Goal: Check status: Check status

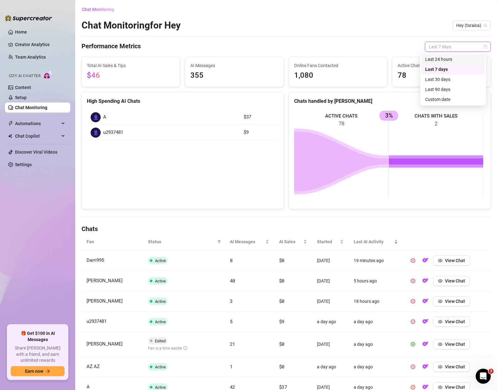
click at [441, 58] on div "Last 24 hours" at bounding box center [453, 59] width 56 height 7
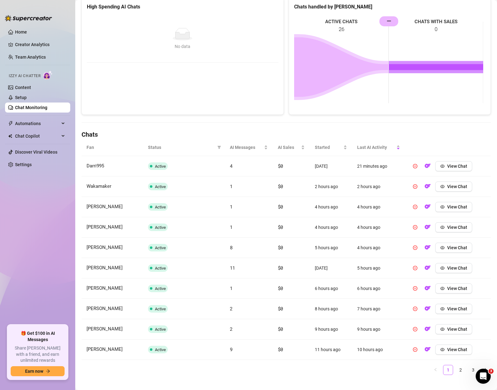
scroll to position [96, 0]
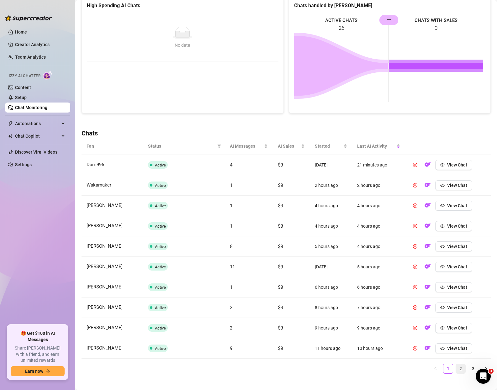
click at [456, 369] on link "2" at bounding box center [460, 368] width 9 height 9
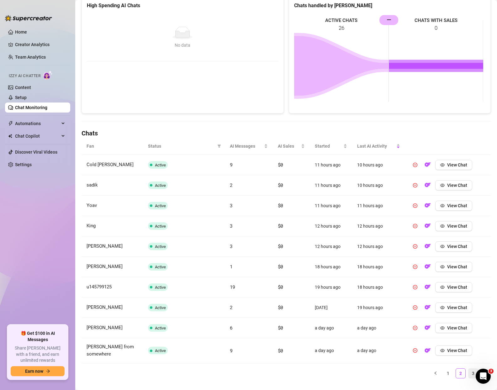
click at [469, 374] on link "3" at bounding box center [473, 373] width 9 height 9
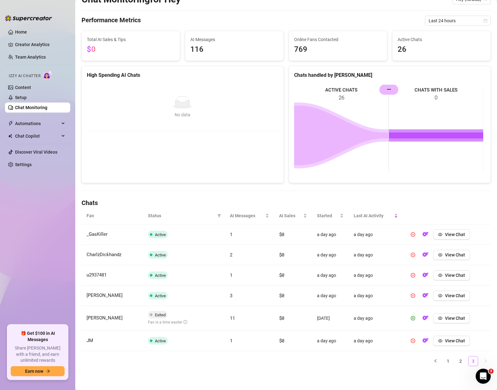
scroll to position [26, 0]
click at [444, 361] on link "1" at bounding box center [448, 361] width 9 height 9
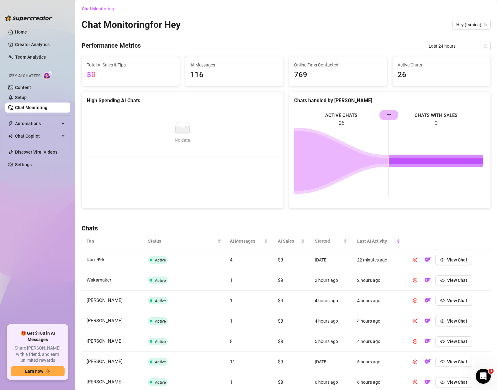
scroll to position [103, 0]
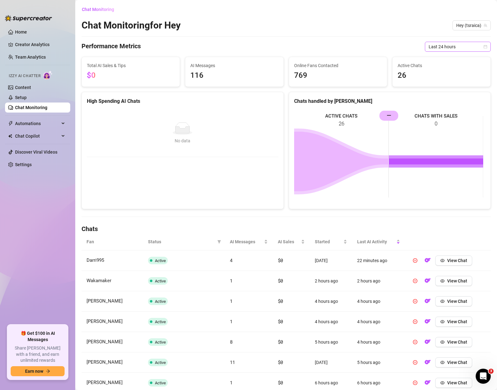
click at [449, 46] on span "Last 24 hours" at bounding box center [458, 46] width 58 height 9
click at [477, 46] on span "Last 24 hours" at bounding box center [458, 46] width 58 height 9
click at [436, 70] on span "26" at bounding box center [442, 76] width 88 height 12
click at [449, 47] on span "Last 24 hours" at bounding box center [458, 46] width 58 height 9
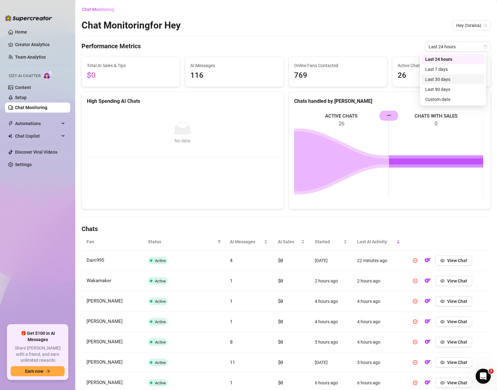
click at [440, 70] on span "26" at bounding box center [442, 76] width 88 height 12
drag, startPoint x: 467, startPoint y: 44, endPoint x: 472, endPoint y: 45, distance: 5.7
click at [467, 44] on span "Last 24 hours" at bounding box center [458, 46] width 58 height 9
drag, startPoint x: 480, startPoint y: 45, endPoint x: 478, endPoint y: 49, distance: 3.4
click at [484, 45] on icon "calendar" at bounding box center [485, 46] width 3 height 3
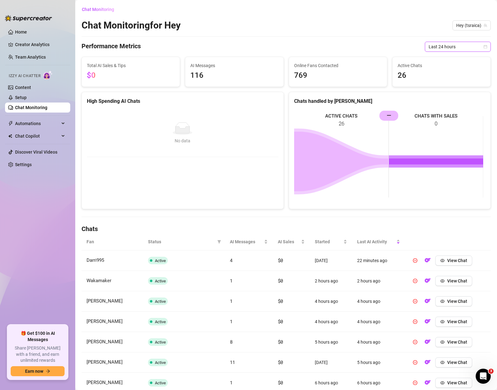
click at [466, 49] on span "Last 24 hours" at bounding box center [458, 46] width 58 height 9
click at [441, 69] on div "Last 7 days" at bounding box center [453, 69] width 56 height 7
click at [375, 38] on div "Chat Monitoring Chat Monitoring for Hey Hey (tsraica) Performance Metrics Last …" at bounding box center [286, 239] width 409 height 470
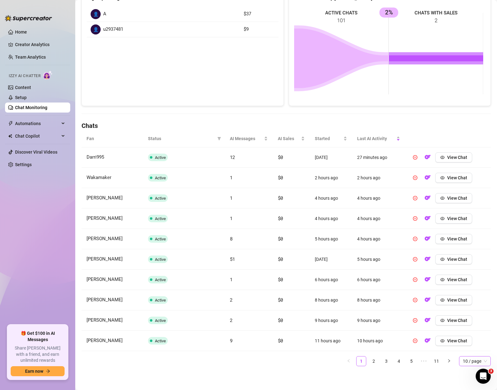
click at [463, 361] on span "10 / page" at bounding box center [475, 361] width 24 height 9
type input "100"
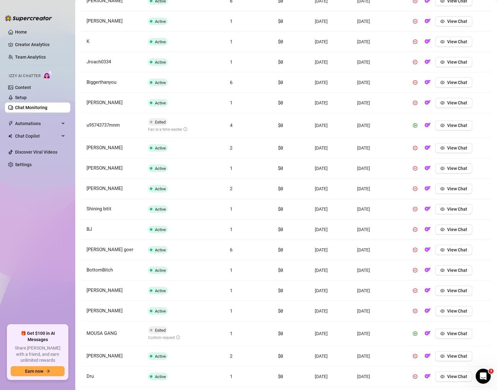
scroll to position [1961, 0]
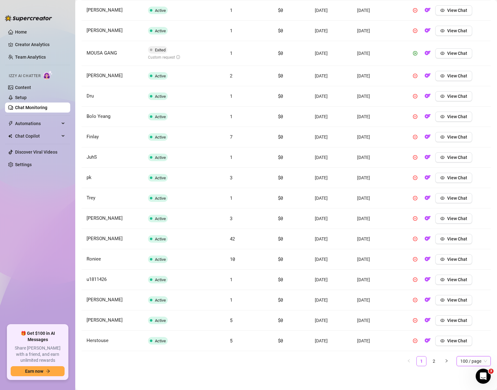
click at [431, 360] on link "2" at bounding box center [433, 361] width 9 height 9
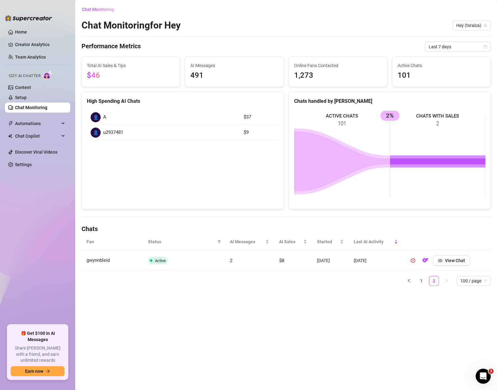
scroll to position [0, 0]
click at [422, 283] on link "1" at bounding box center [421, 280] width 9 height 9
